Goal: Task Accomplishment & Management: Use online tool/utility

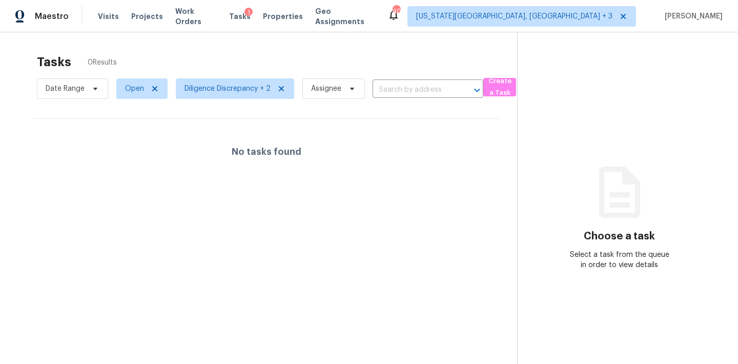
click at [106, 23] on div "Visits Projects Work Orders Tasks 1 Properties Geo Assignments" at bounding box center [242, 16] width 289 height 20
click at [110, 17] on span "Visits" at bounding box center [108, 16] width 21 height 10
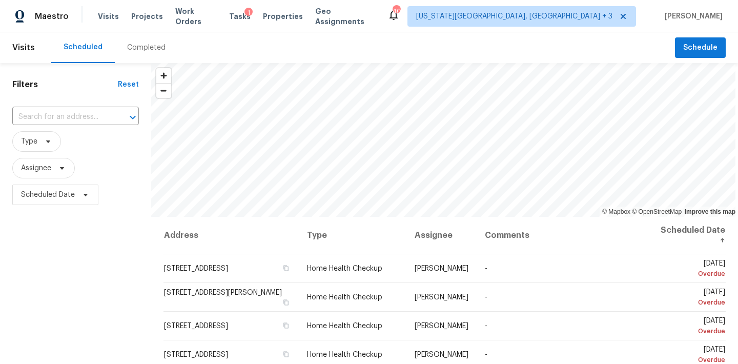
click at [154, 46] on div "Completed" at bounding box center [146, 48] width 38 height 10
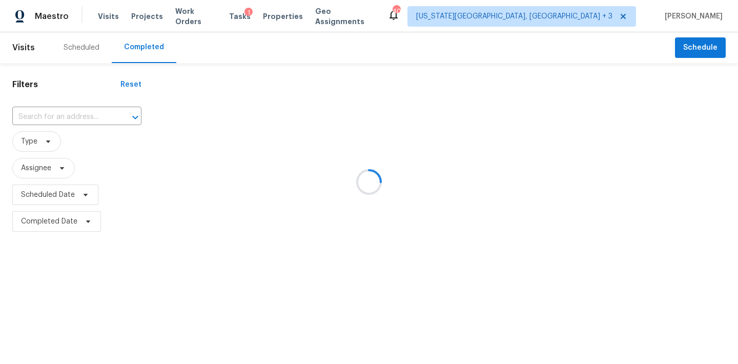
click at [56, 116] on div at bounding box center [369, 182] width 738 height 364
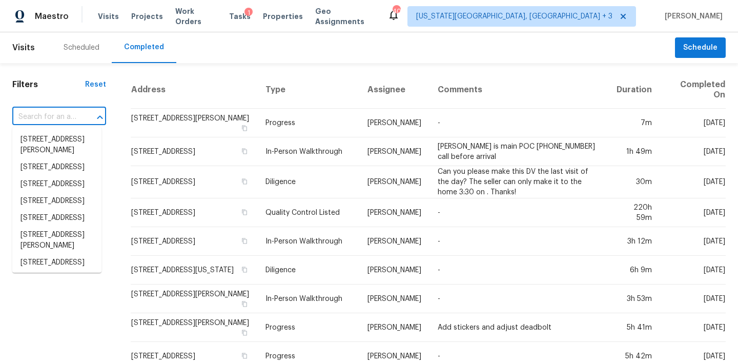
click at [65, 116] on input "text" at bounding box center [44, 117] width 65 height 16
paste input "[STREET_ADDRESS]"
type input "[STREET_ADDRESS]"
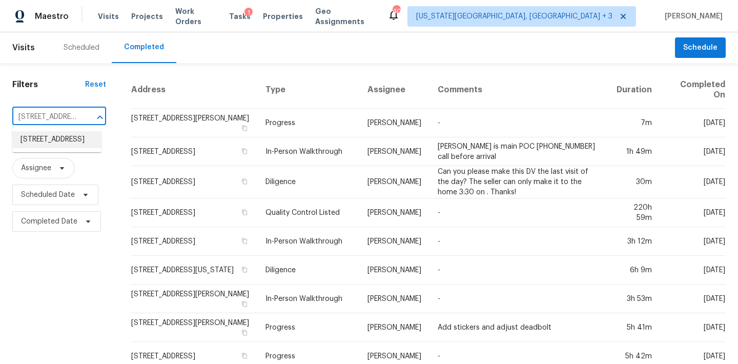
click at [66, 141] on li "[STREET_ADDRESS]" at bounding box center [56, 139] width 89 height 17
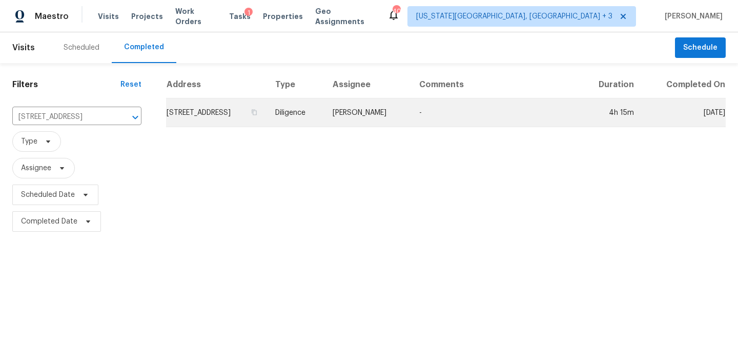
click at [400, 114] on td "[PERSON_NAME]" at bounding box center [367, 112] width 87 height 29
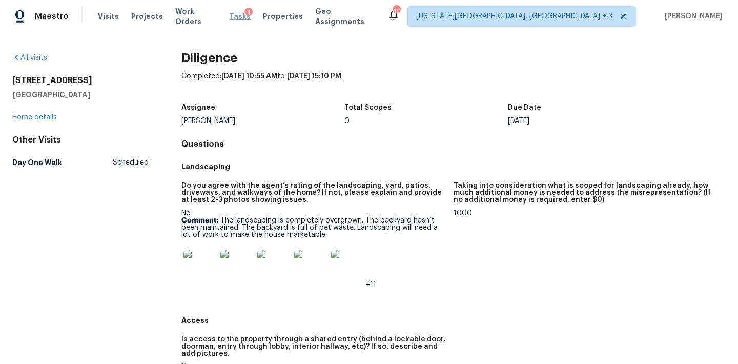
click at [237, 15] on span "Tasks" at bounding box center [240, 16] width 22 height 7
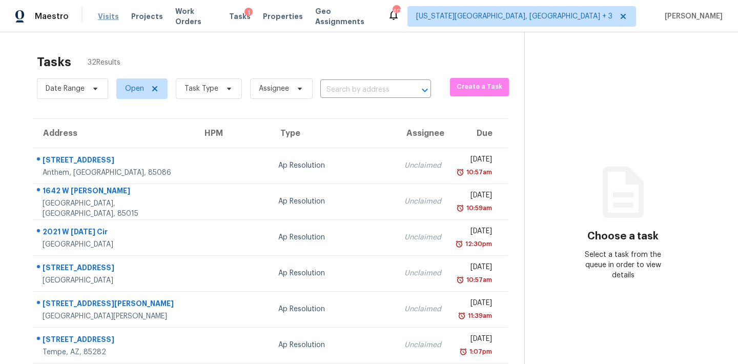
click at [109, 14] on span "Visits" at bounding box center [108, 16] width 21 height 10
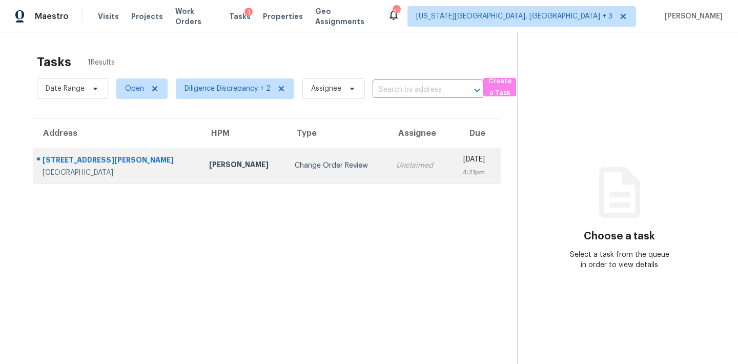
click at [312, 170] on div "Change Order Review" at bounding box center [337, 165] width 85 height 10
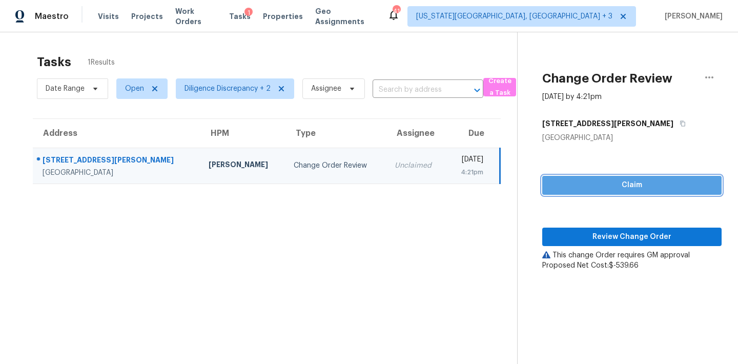
click at [613, 187] on span "Claim" at bounding box center [631, 185] width 163 height 13
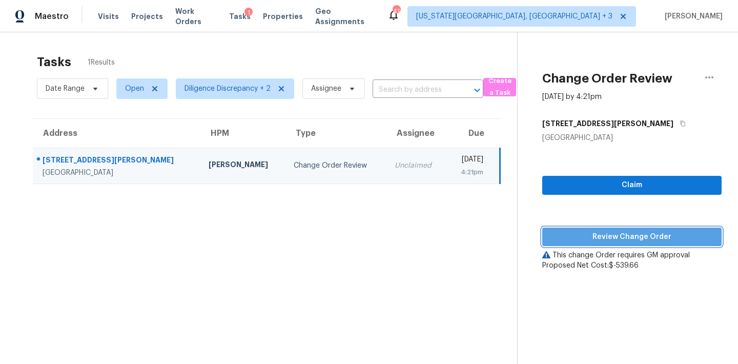
click at [610, 235] on span "Review Change Order" at bounding box center [631, 237] width 163 height 13
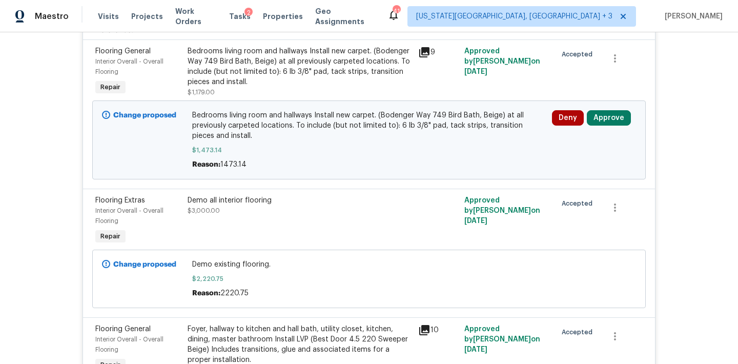
scroll to position [299, 0]
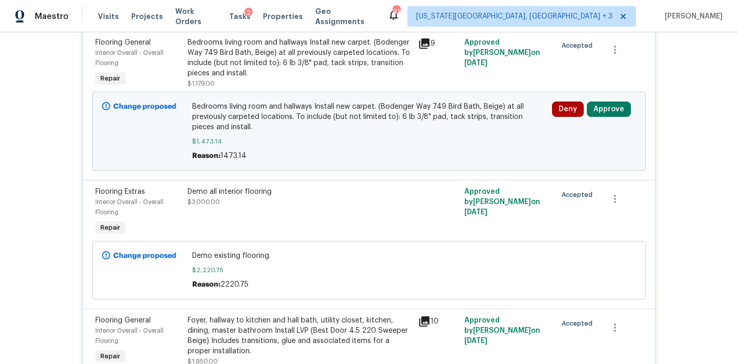
click at [234, 195] on div "Demo all interior flooring" at bounding box center [299, 191] width 224 height 10
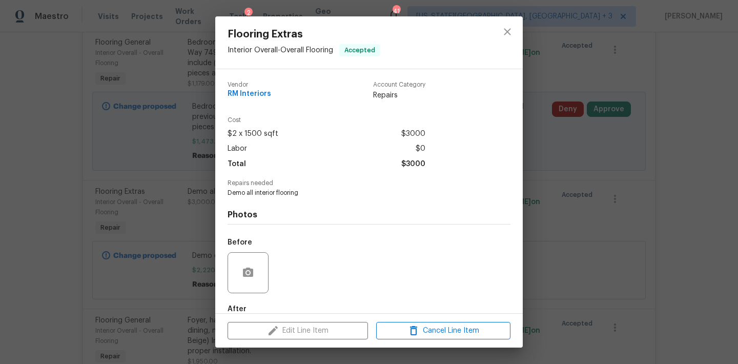
scroll to position [0, 0]
click at [510, 28] on icon "close" at bounding box center [507, 32] width 12 height 12
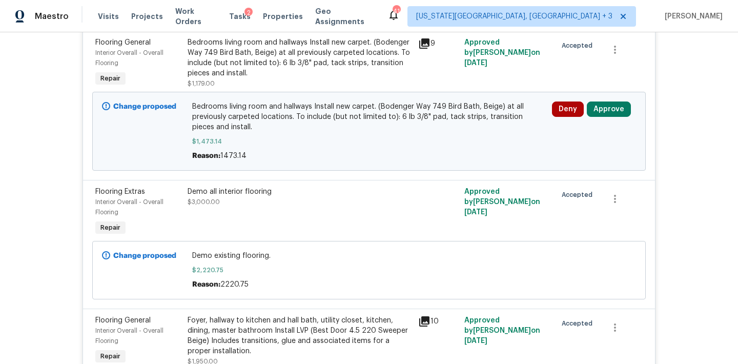
click at [246, 54] on div "Bedrooms living room and hallways Install new carpet. (Bodenger Way 749 Bird Ba…" at bounding box center [299, 57] width 224 height 41
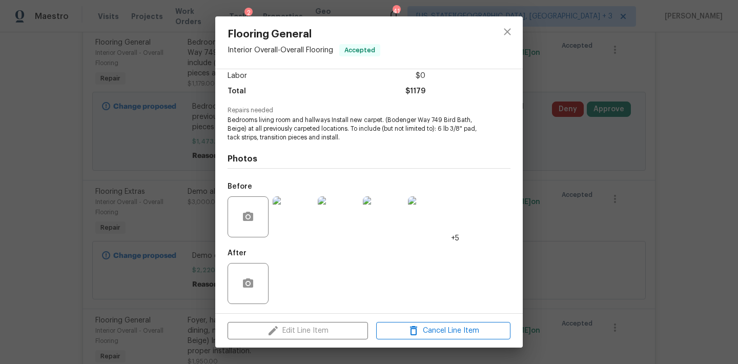
scroll to position [72, 0]
click at [309, 218] on img at bounding box center [293, 217] width 41 height 41
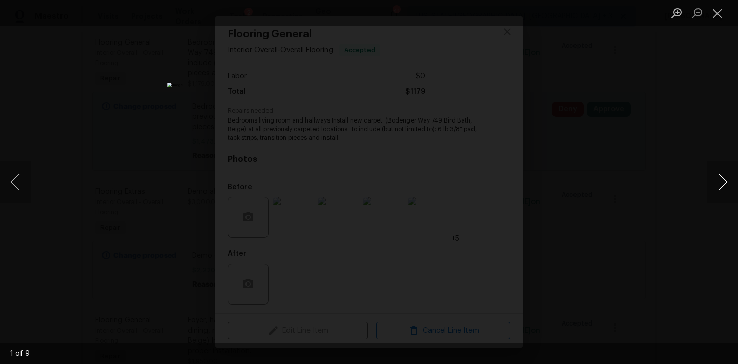
click at [614, 189] on button "Next image" at bounding box center [722, 181] width 31 height 41
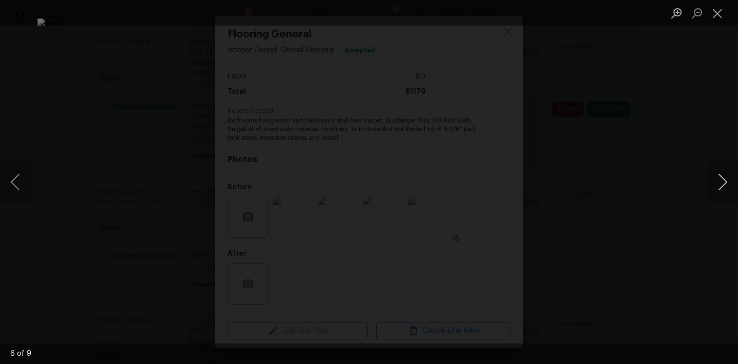
click at [614, 189] on button "Next image" at bounding box center [722, 181] width 31 height 41
click at [614, 147] on div "Lightbox" at bounding box center [369, 182] width 738 height 364
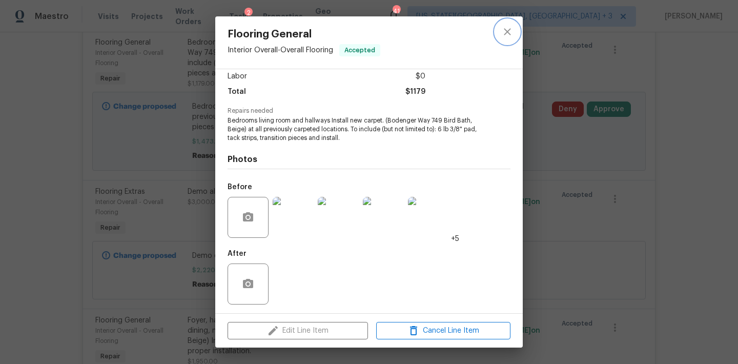
click at [512, 33] on icon "close" at bounding box center [507, 32] width 12 height 12
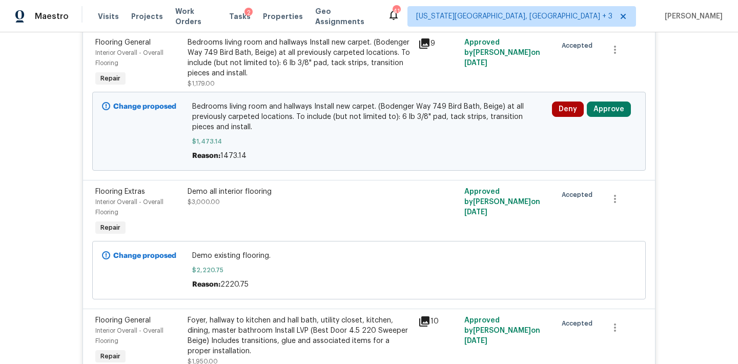
click at [605, 115] on button "Approve" at bounding box center [609, 108] width 44 height 15
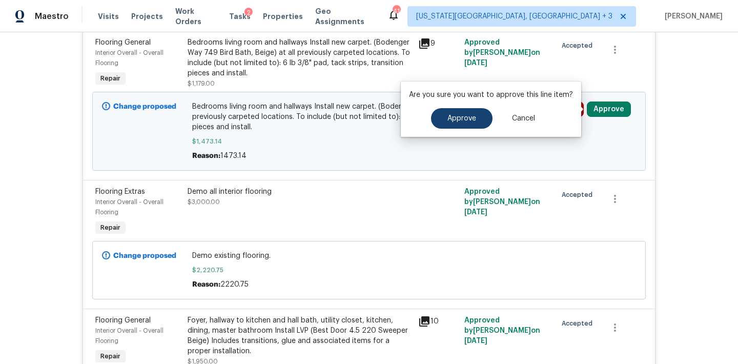
click at [471, 110] on button "Approve" at bounding box center [461, 118] width 61 height 20
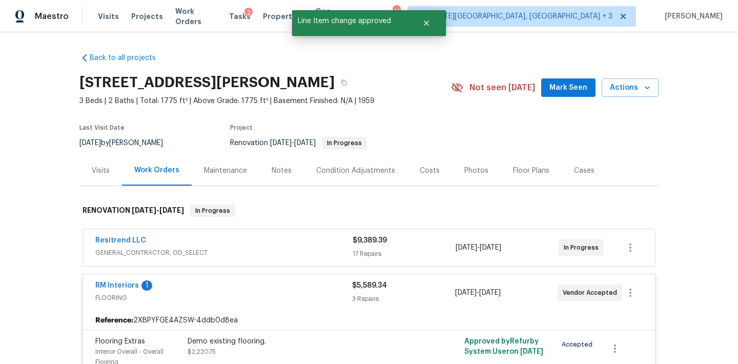
scroll to position [0, 0]
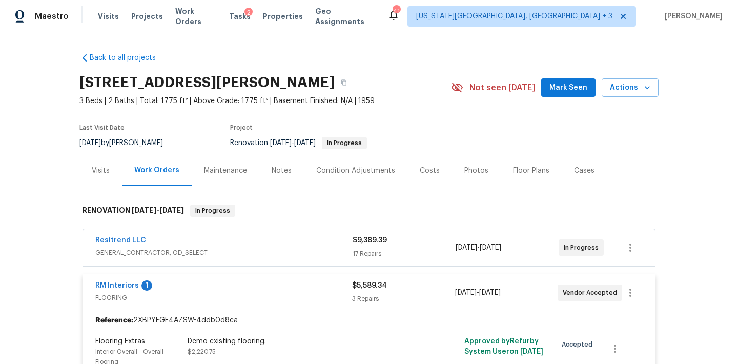
click at [291, 286] on div "RM Interiors 1" at bounding box center [223, 286] width 257 height 12
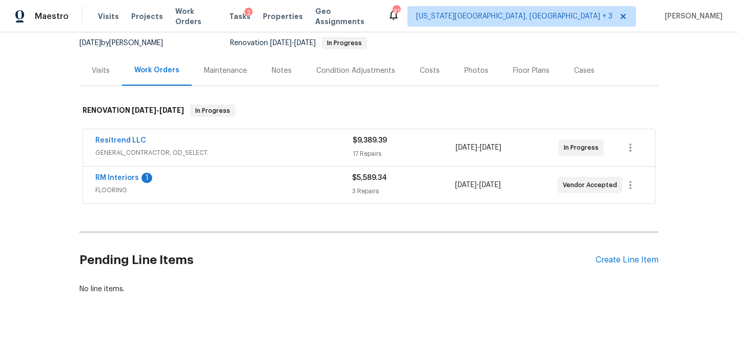
scroll to position [99, 0]
click at [127, 174] on span "RM Interiors" at bounding box center [117, 178] width 44 height 10
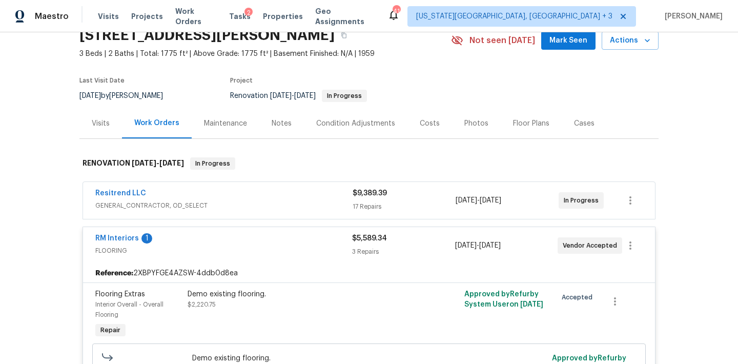
scroll to position [73, 0]
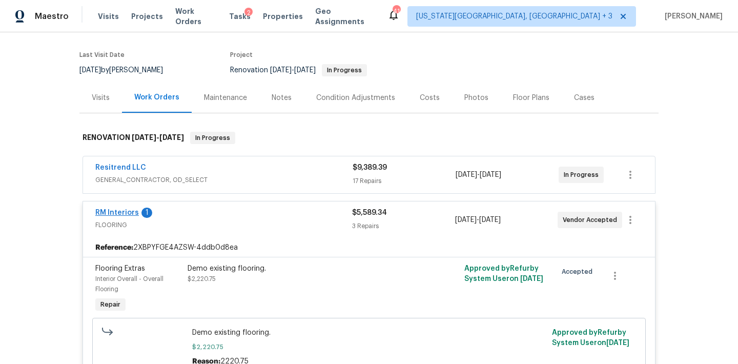
click at [132, 215] on link "RM Interiors" at bounding box center [117, 212] width 44 height 7
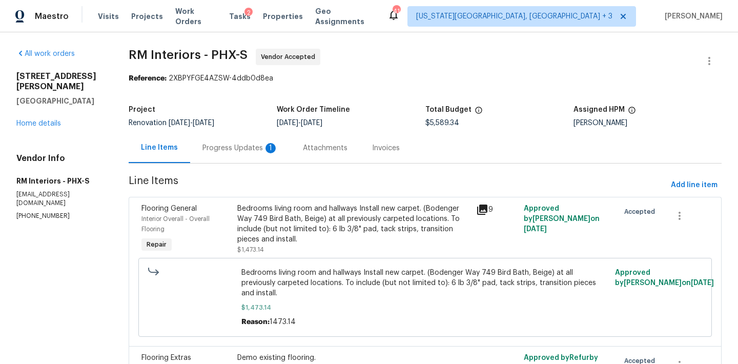
click at [252, 143] on div "Progress Updates 1" at bounding box center [240, 148] width 76 height 10
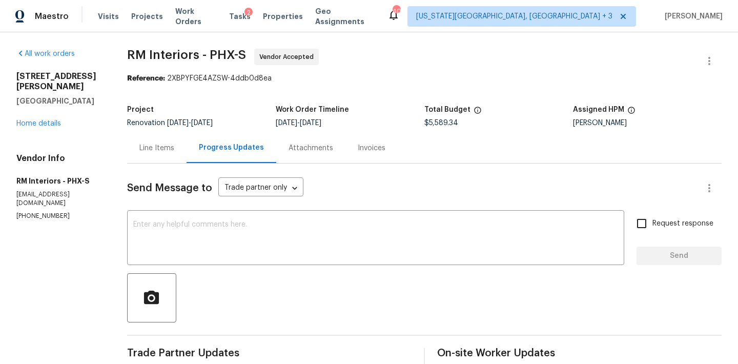
click at [174, 148] on div "Line Items" at bounding box center [156, 148] width 35 height 10
